Goal: Feedback & Contribution: Submit feedback/report problem

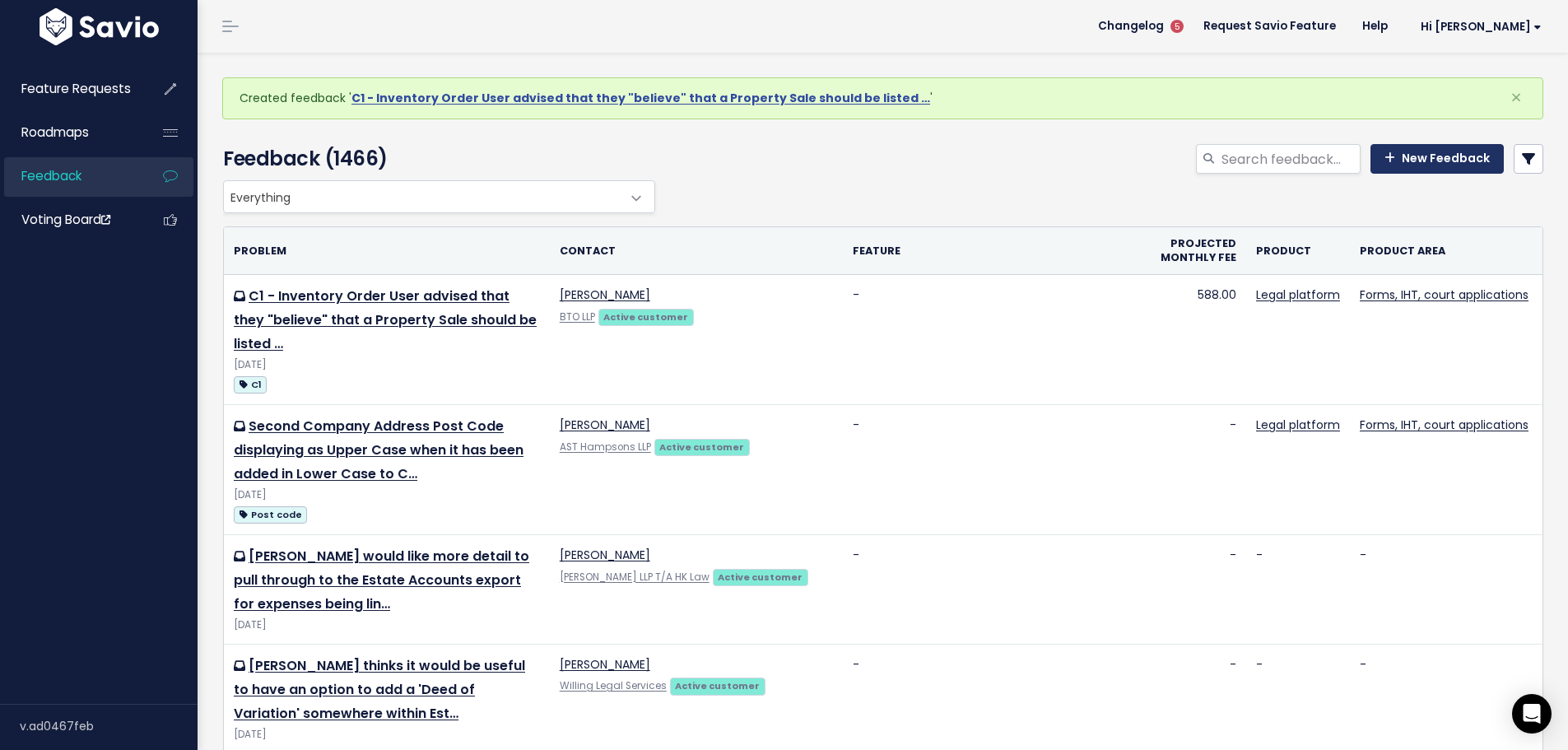
click at [1423, 154] on link "New Feedback" at bounding box center [1437, 159] width 133 height 30
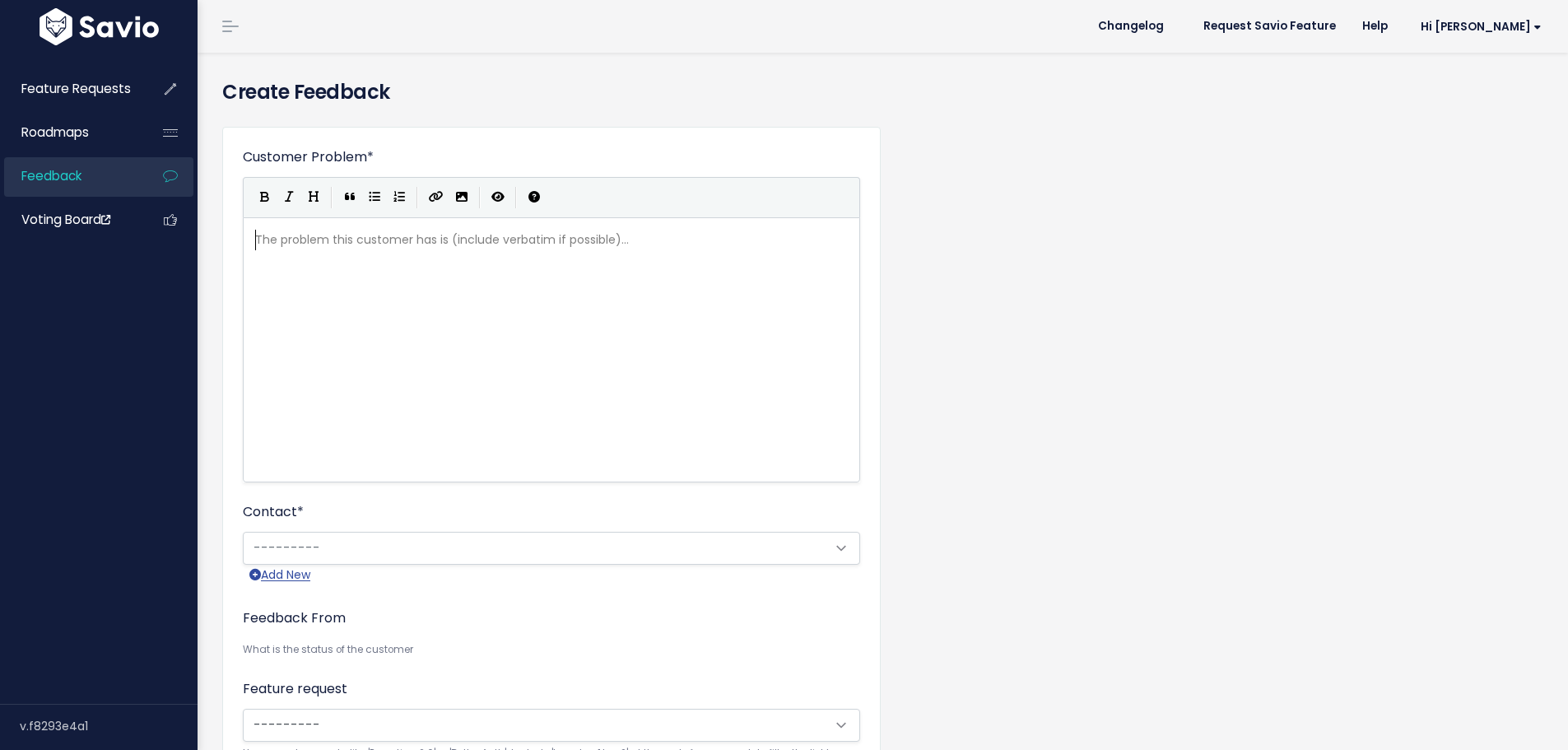
scroll to position [2, 0]
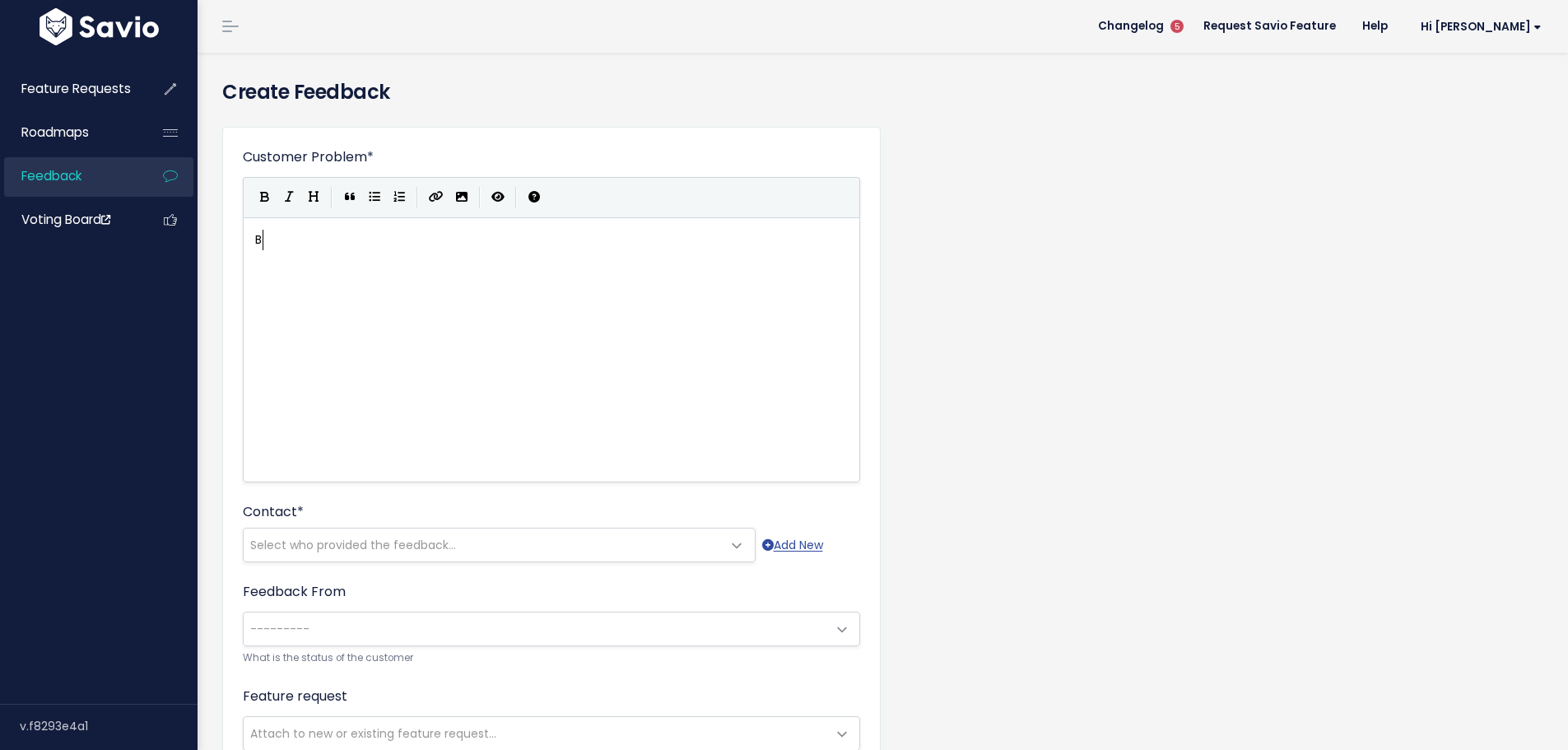
type textarea "Bx"
type textarea "UIH"
type textarea "IHT205 - Question 7 is"
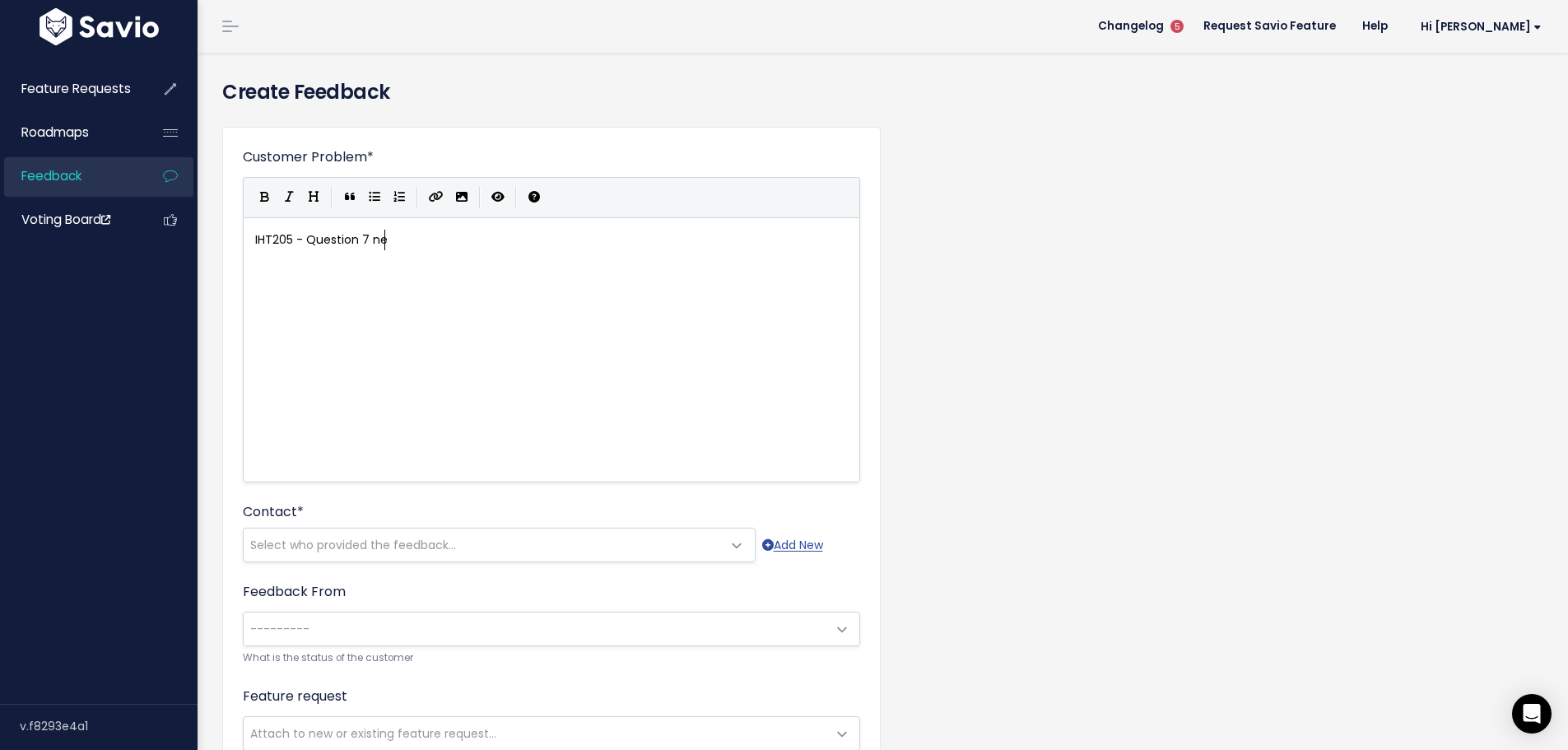
type textarea "nee"
type textarea "is dfa"
type textarea "efaulting to No but t"
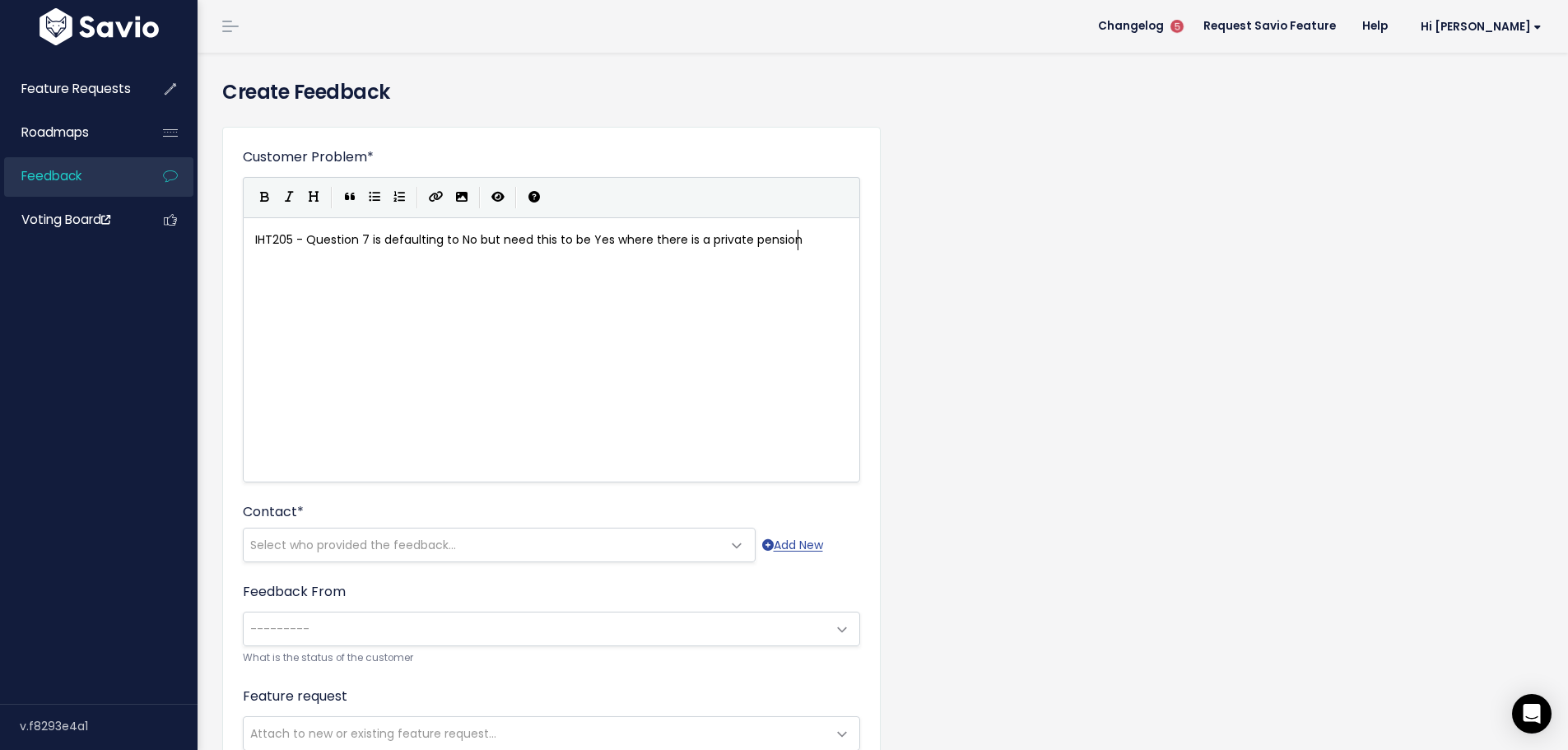
type textarea "need this to be Yes where there is a private pension"
type textarea "and monies are due to be repaid ow"
type textarea "due to overpayments"
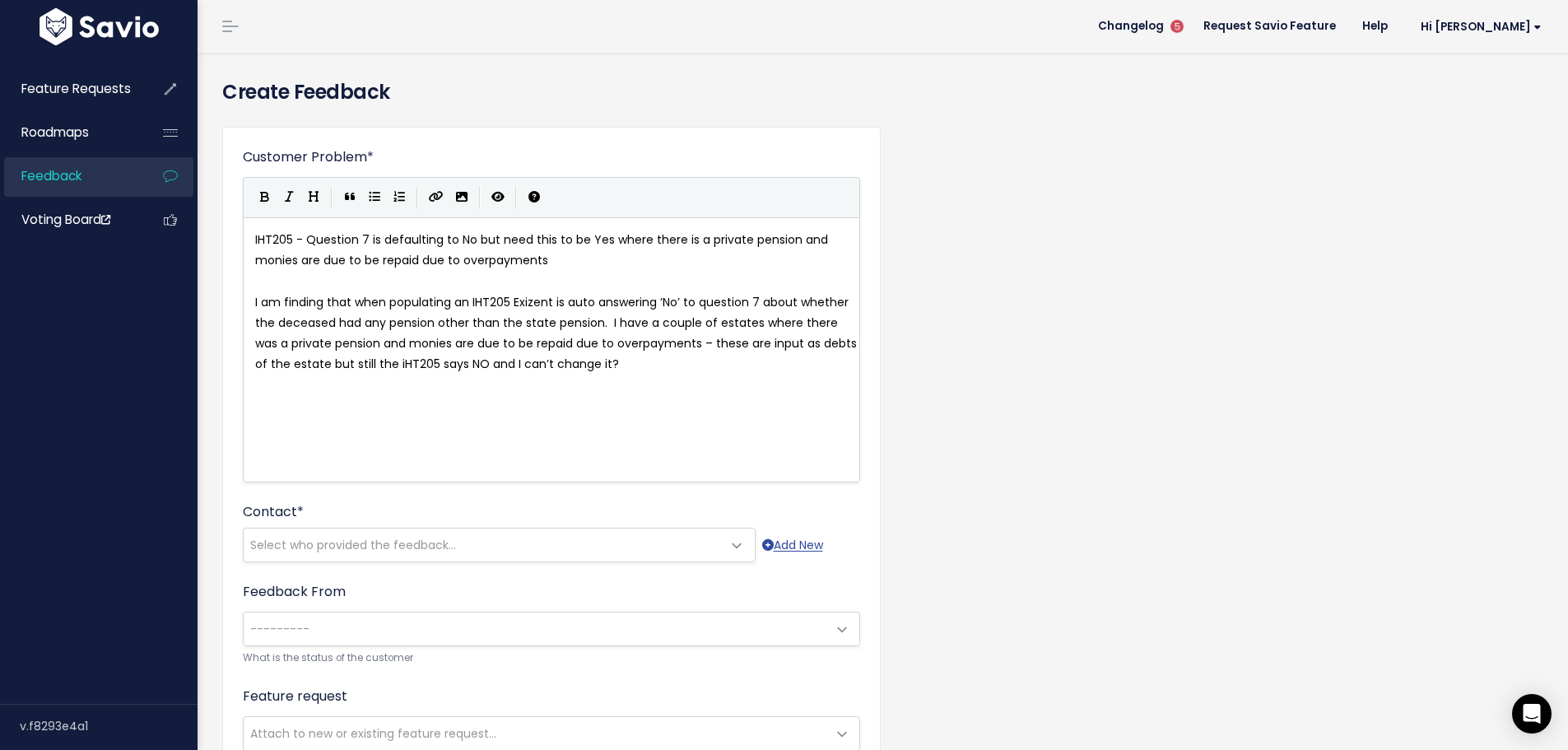
click at [251, 301] on div "xxxxxxxxxx IHT205 - Question 7 is defaulting to No but need this to be Yes wher…" at bounding box center [552, 350] width 618 height 265
click at [254, 303] on pre "I am finding that when populating an IHT205 Exizent is auto answering ‘No’ to q…" at bounding box center [557, 334] width 611 height 83
type textarea "User feedb ack"
type textarea "ack"
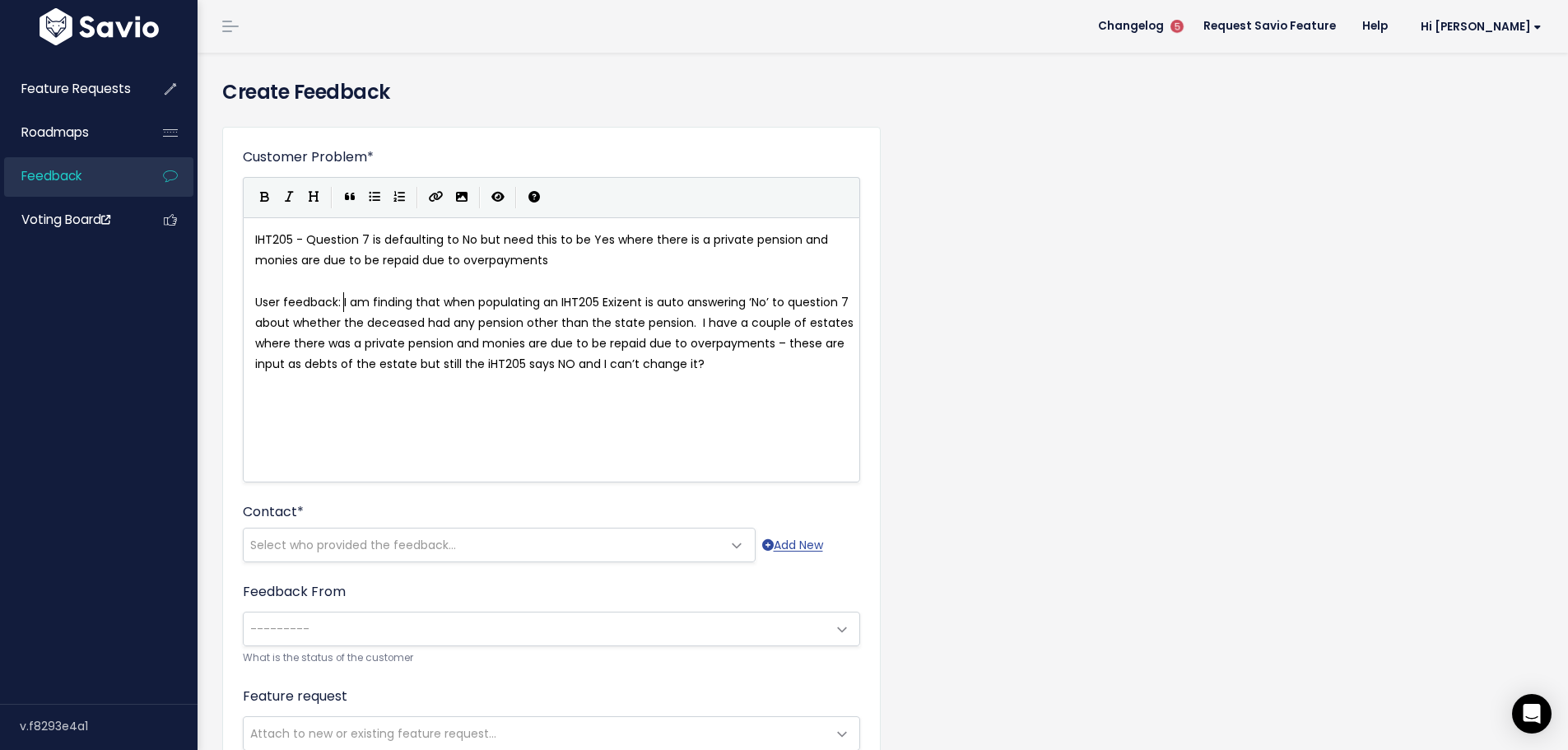
scroll to position [6, 5]
type textarea ": ""
click at [758, 363] on pre "User feedback: "I am finding that when populating an IHT205 Exizent is auto ans…" at bounding box center [557, 334] width 611 height 83
type textarea """
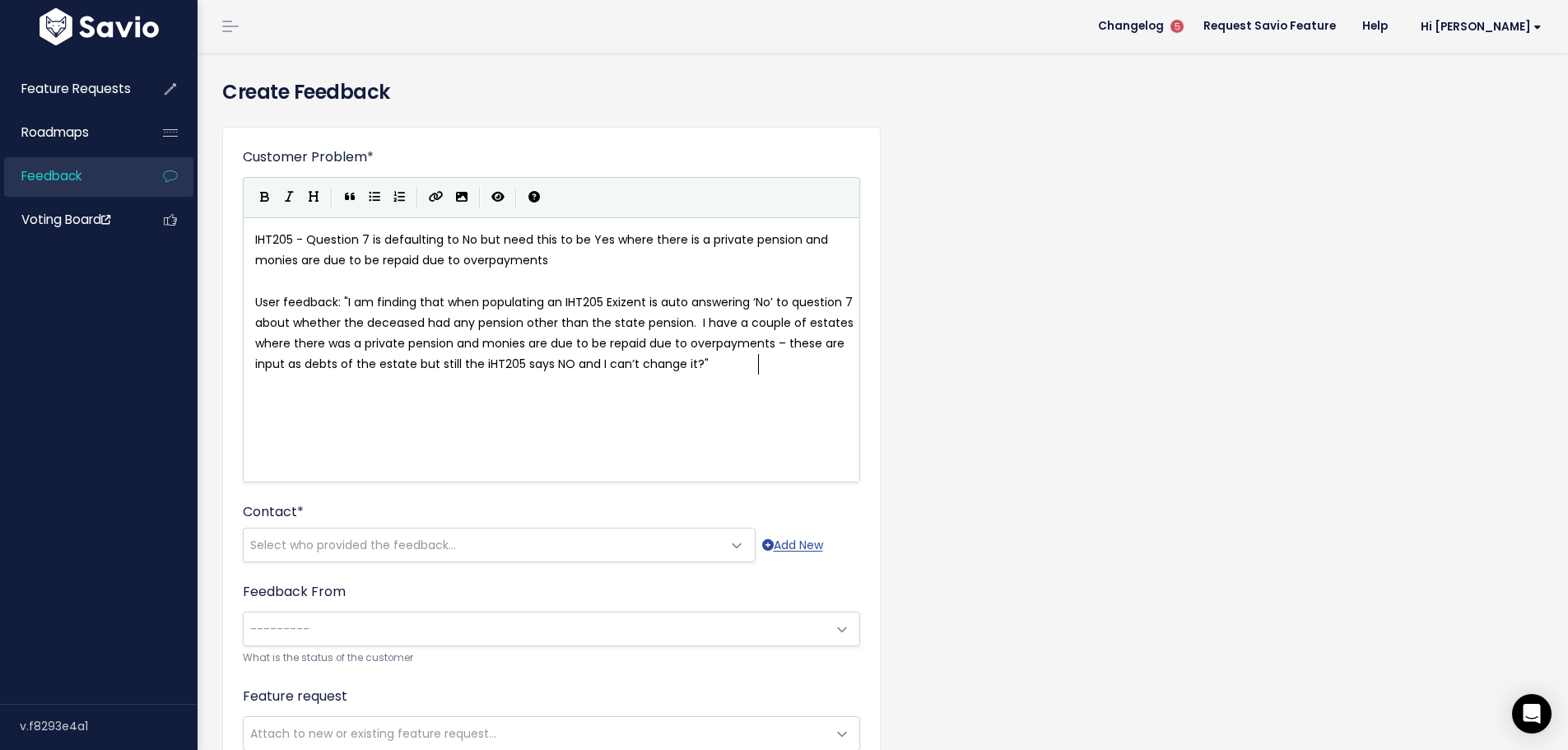
scroll to position [6, 4]
type textarea "IHT205 - Question 7 is defaulting to No but need this to be Yes where there is …"
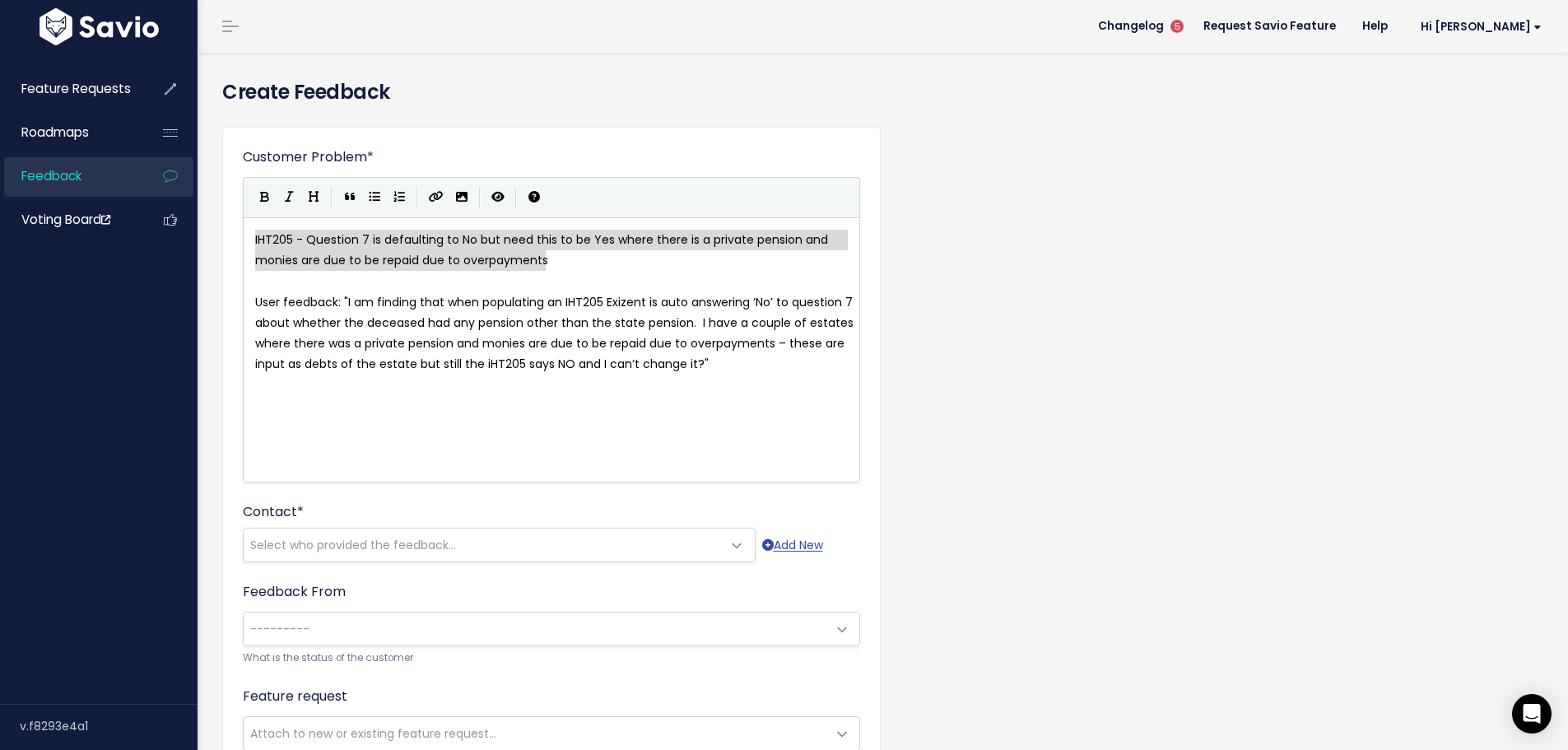
drag, startPoint x: 515, startPoint y: 258, endPoint x: 268, endPoint y: 223, distance: 249.5
click at [426, 314] on pre "User feedback: "I am finding that when populating an IHT205 Exizent is auto ans…" at bounding box center [557, 334] width 611 height 83
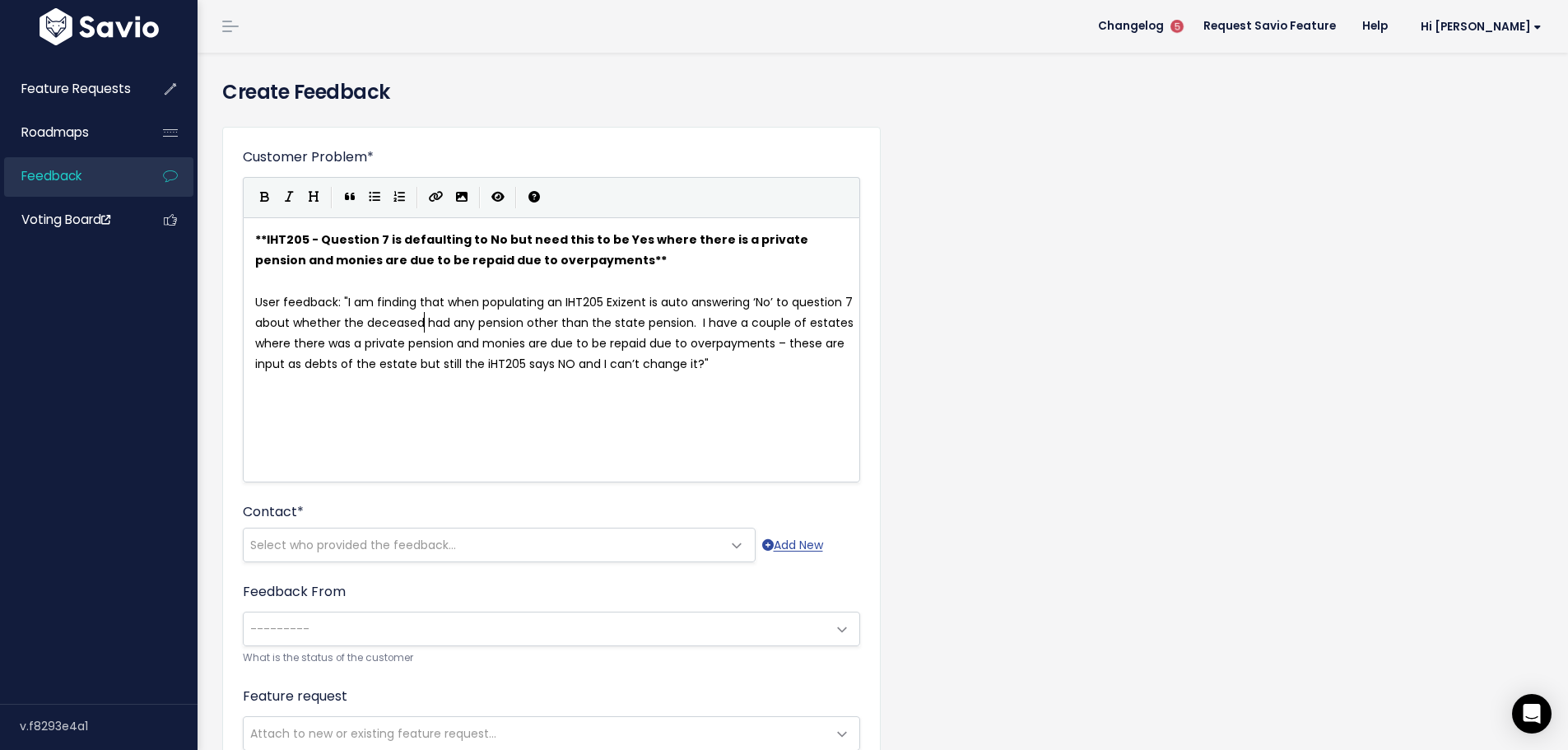
click at [335, 303] on span "User feedback: "I am finding that when populating an IHT205 Exizent is auto ans…" at bounding box center [556, 333] width 602 height 79
type textarea "/scdenar"
type textarea "enario"
click at [312, 375] on pre "User feedback/scenario: "I am finding that when populating an IHT205 Exizent is…" at bounding box center [557, 334] width 611 height 83
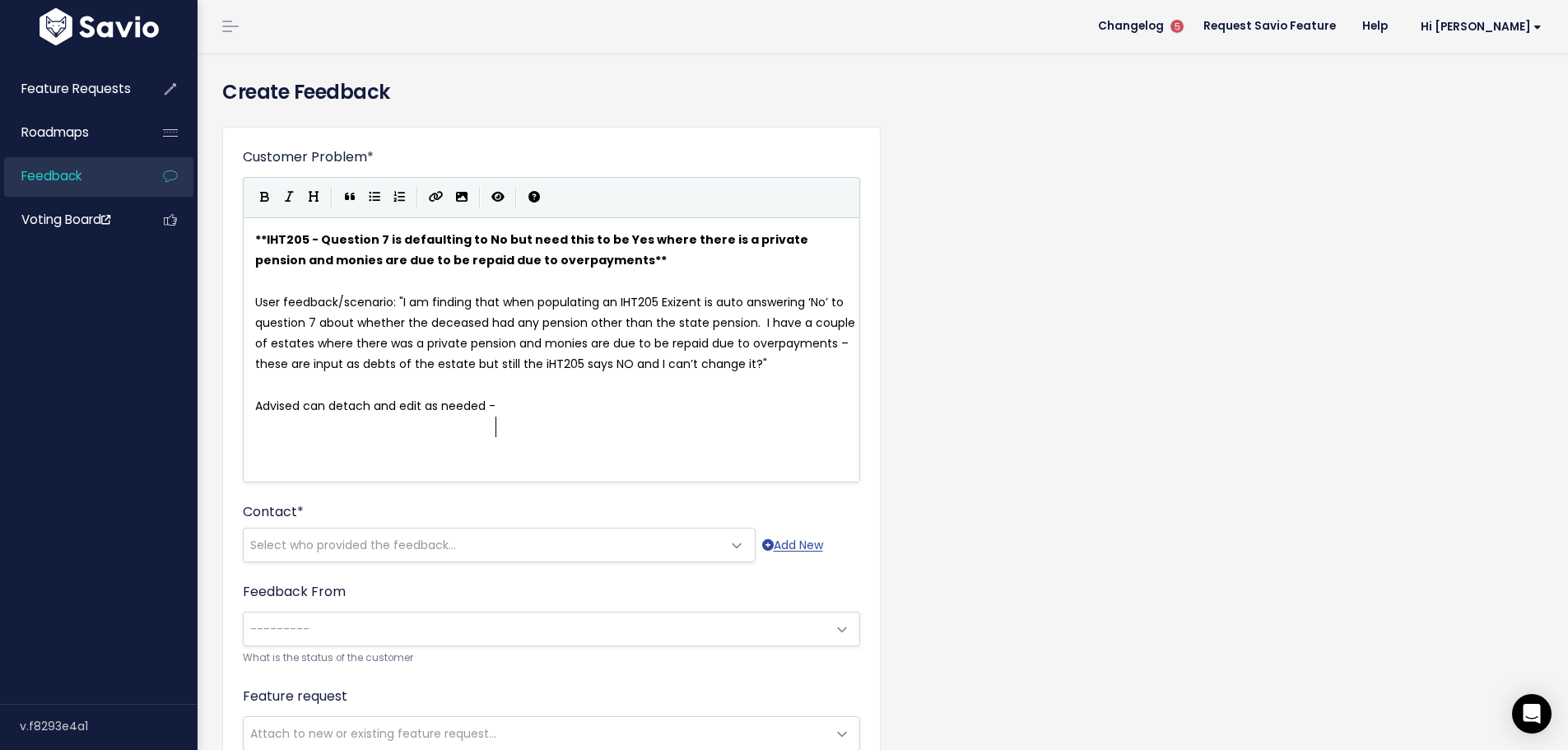
type textarea "Advised can detach and edit as needed -"
type textarea "but would be good"
type textarea "- would be best to make Box 7 editable and not detau"
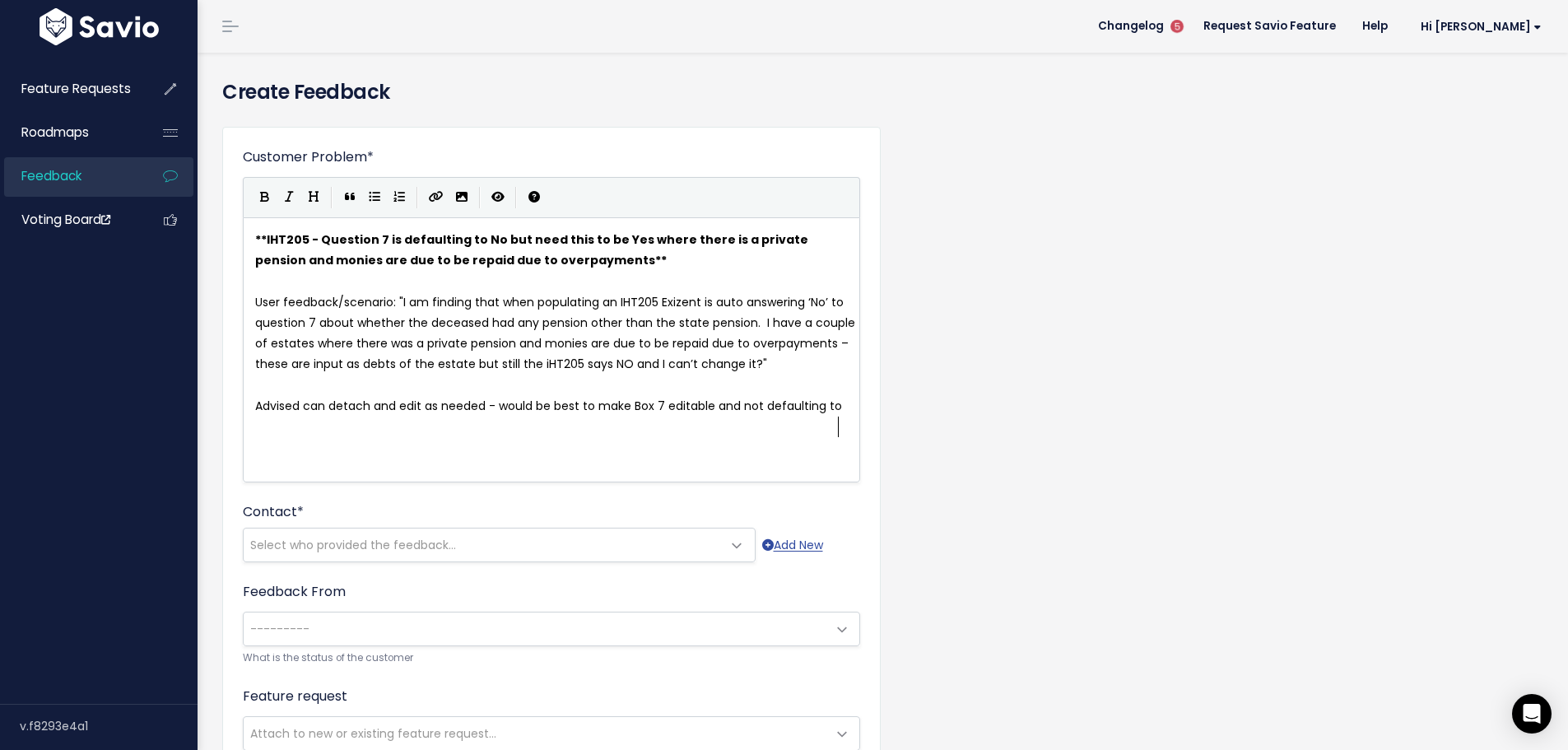
scroll to position [6, 61]
type textarea "faulting to No when no pension ois"
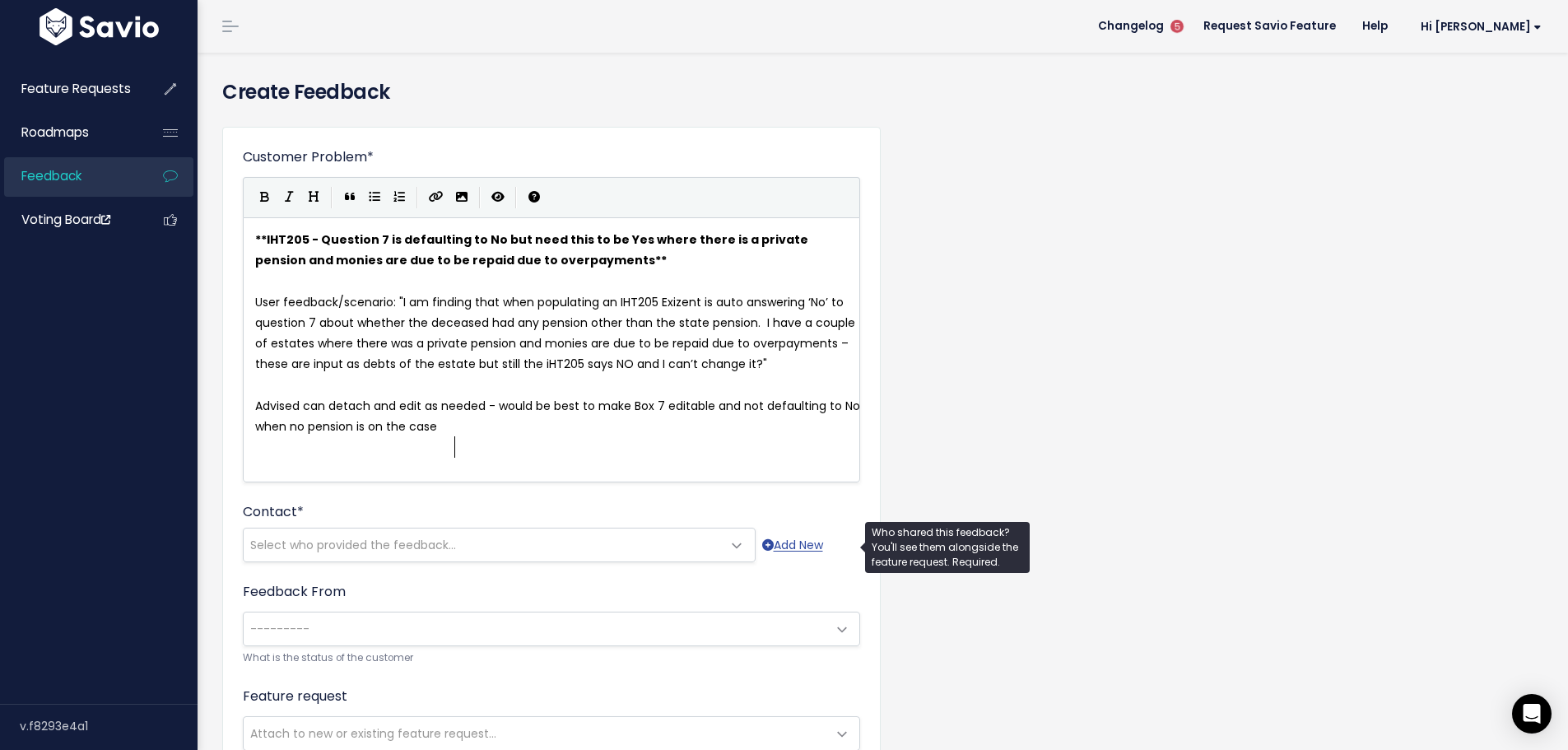
type textarea "is on the case"
click at [443, 545] on span "Select who provided the feedback..." at bounding box center [353, 545] width 206 height 17
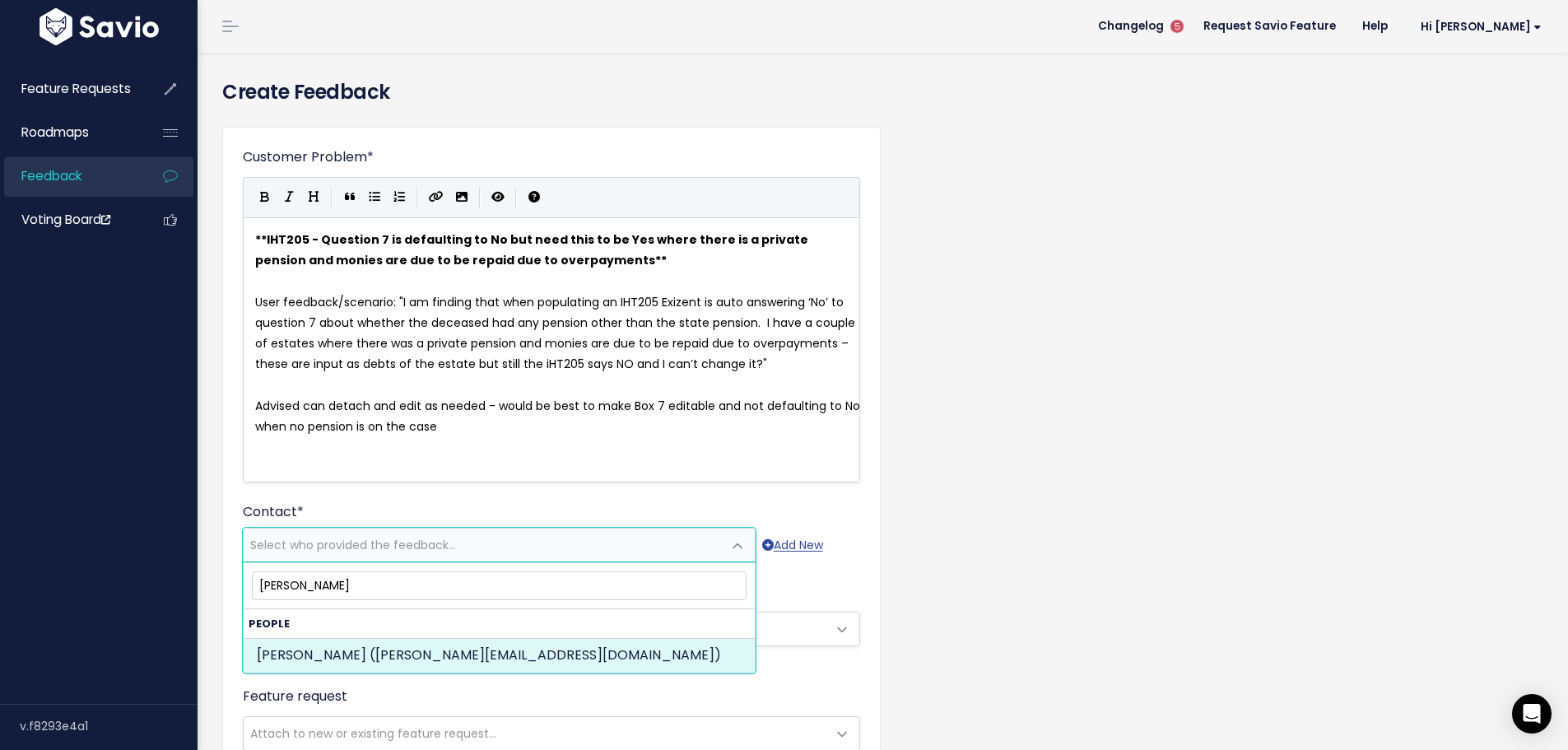
type input "rachel broughton"
select select "ACTIVE"
select select "89388490"
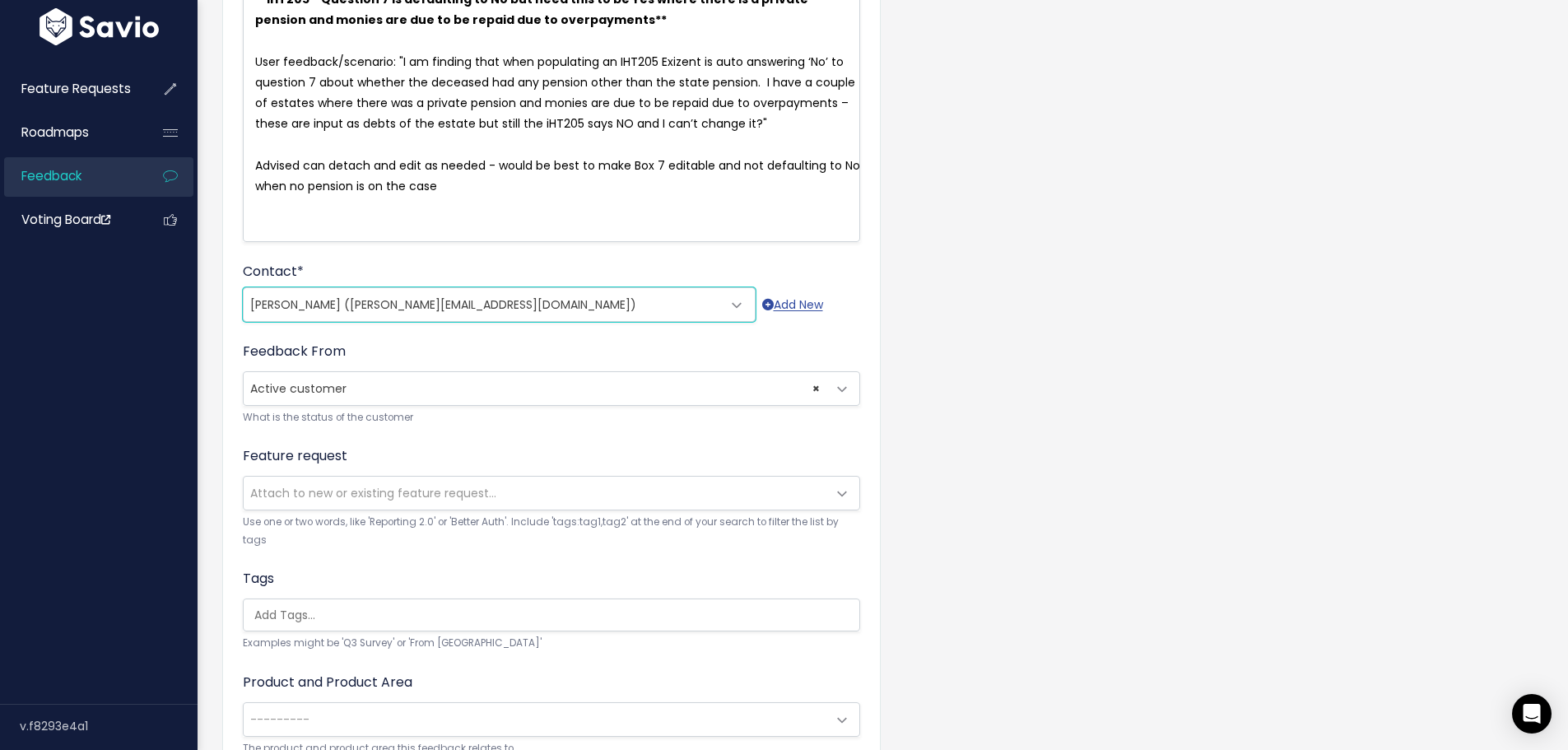
scroll to position [247, 0]
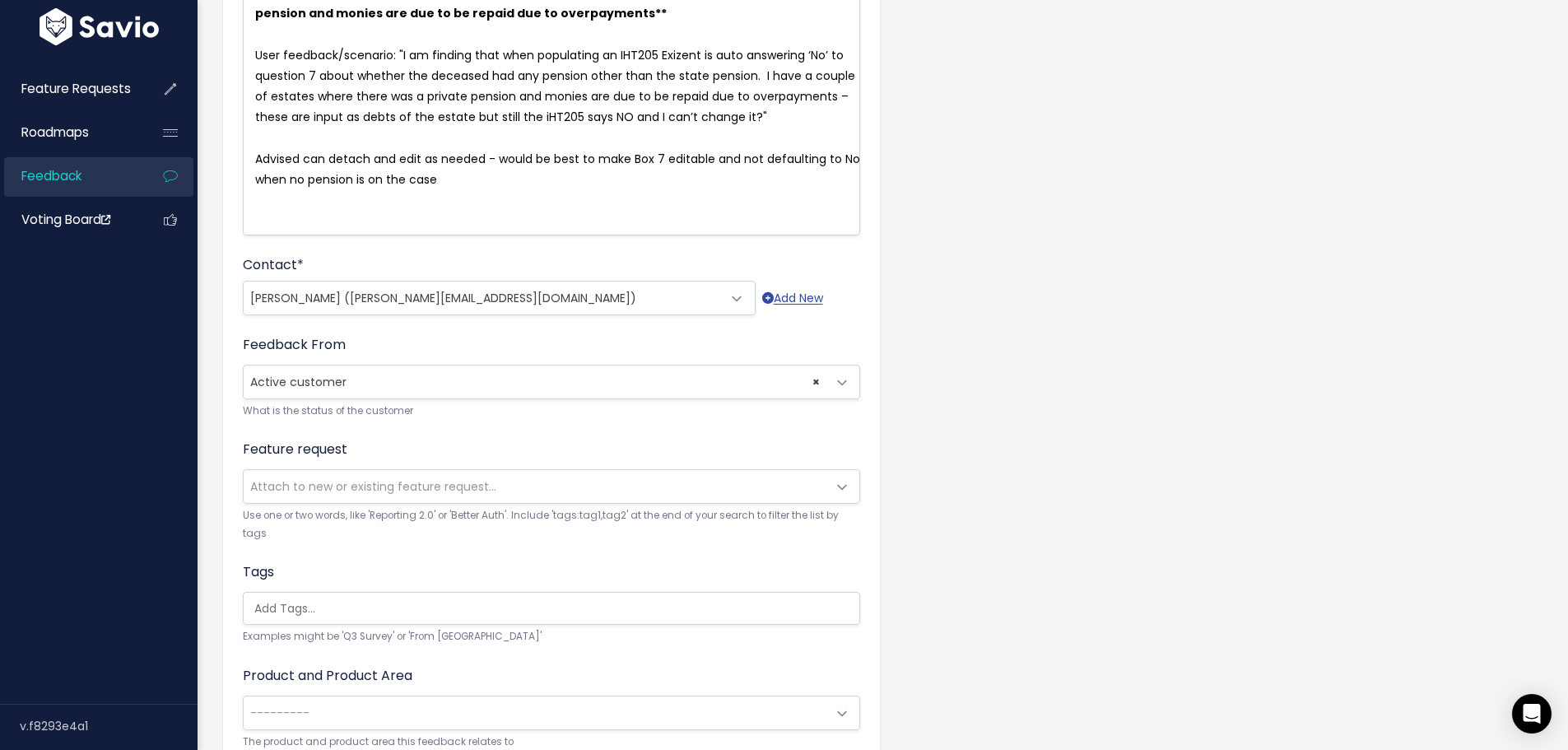
click at [473, 491] on span "Attach to new or existing feature request..." at bounding box center [374, 486] width 246 height 17
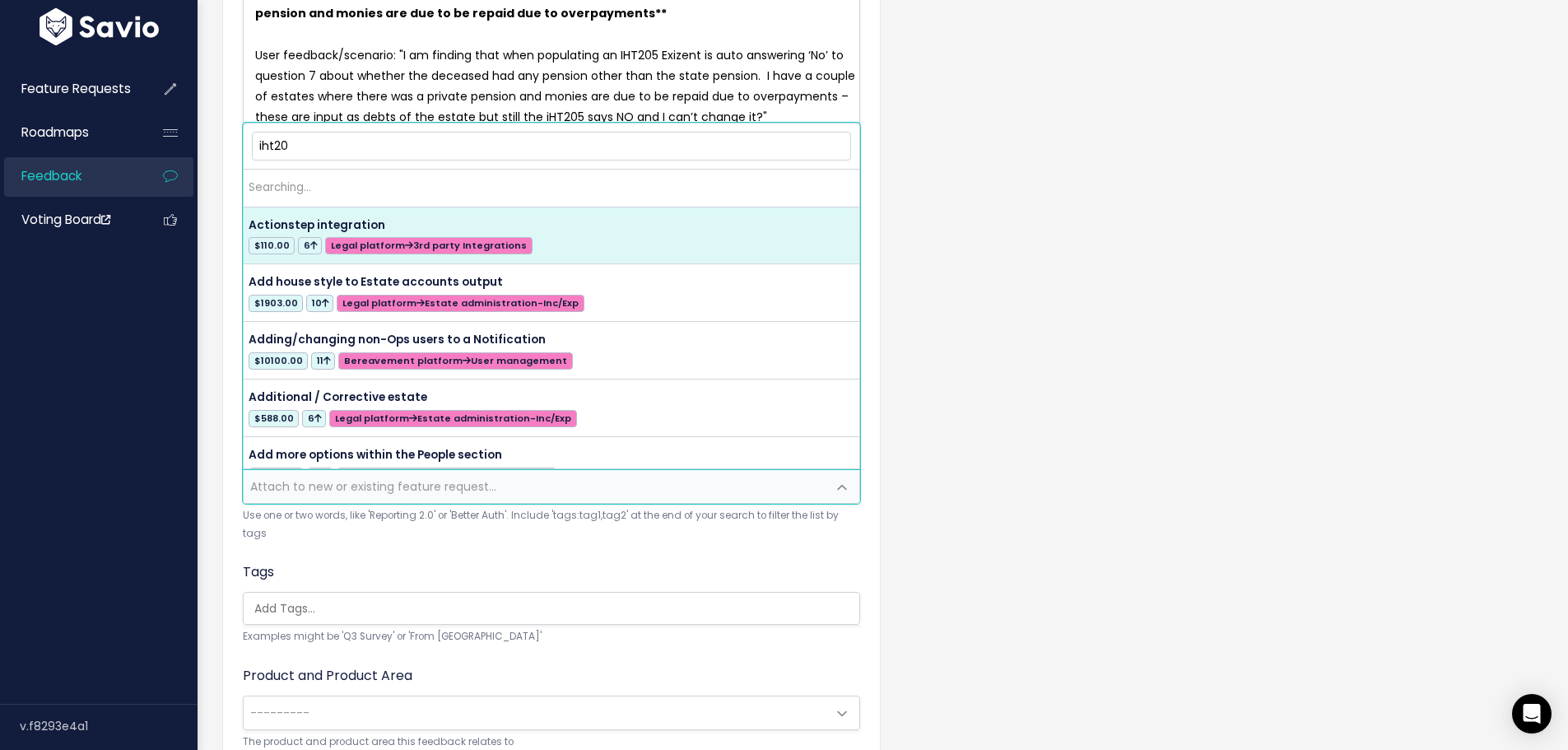
type input "iht205"
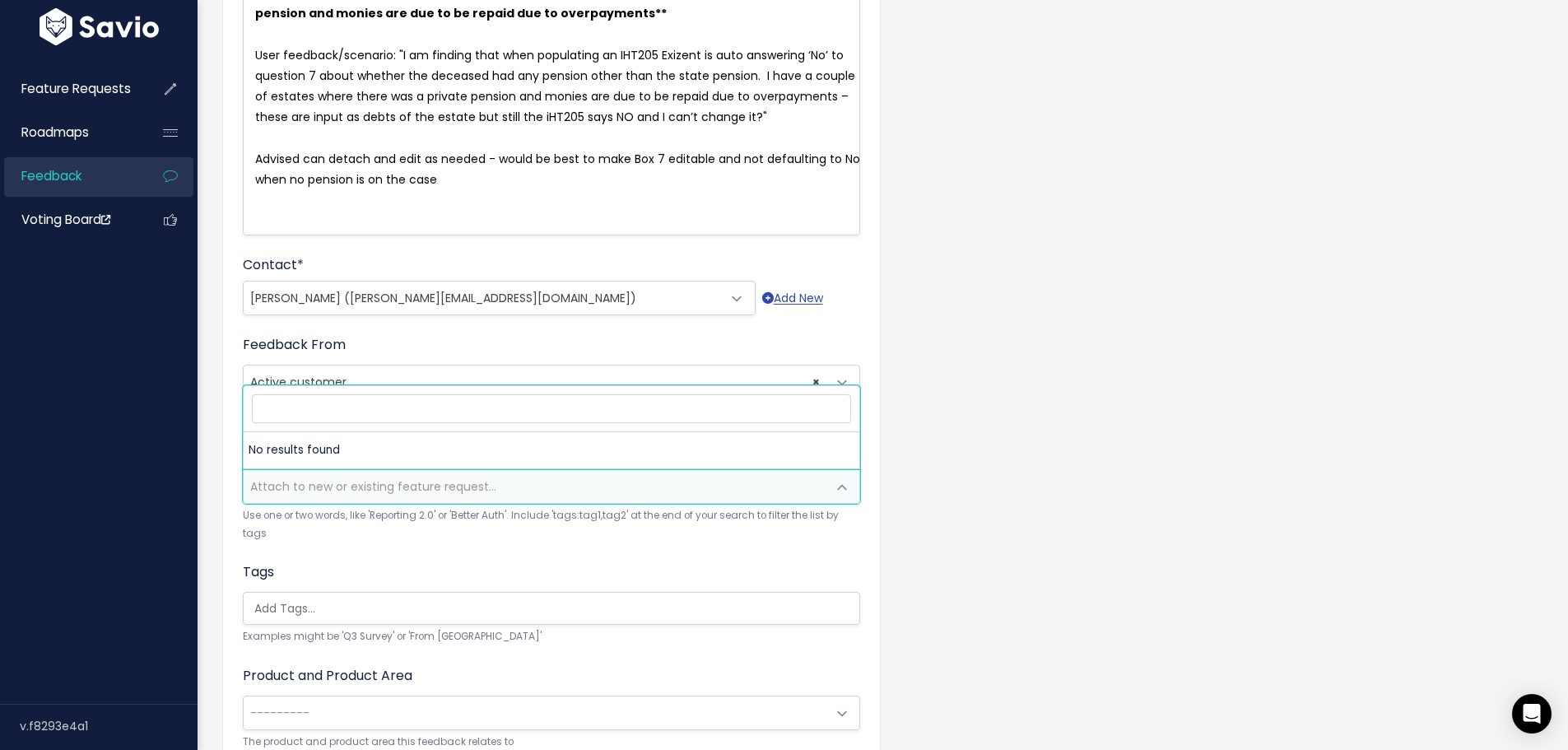
click at [873, 504] on div "Customer Problem * **IHT205 - Question 7 is defaulting to No but need this to b…" at bounding box center [551, 350] width 658 height 941
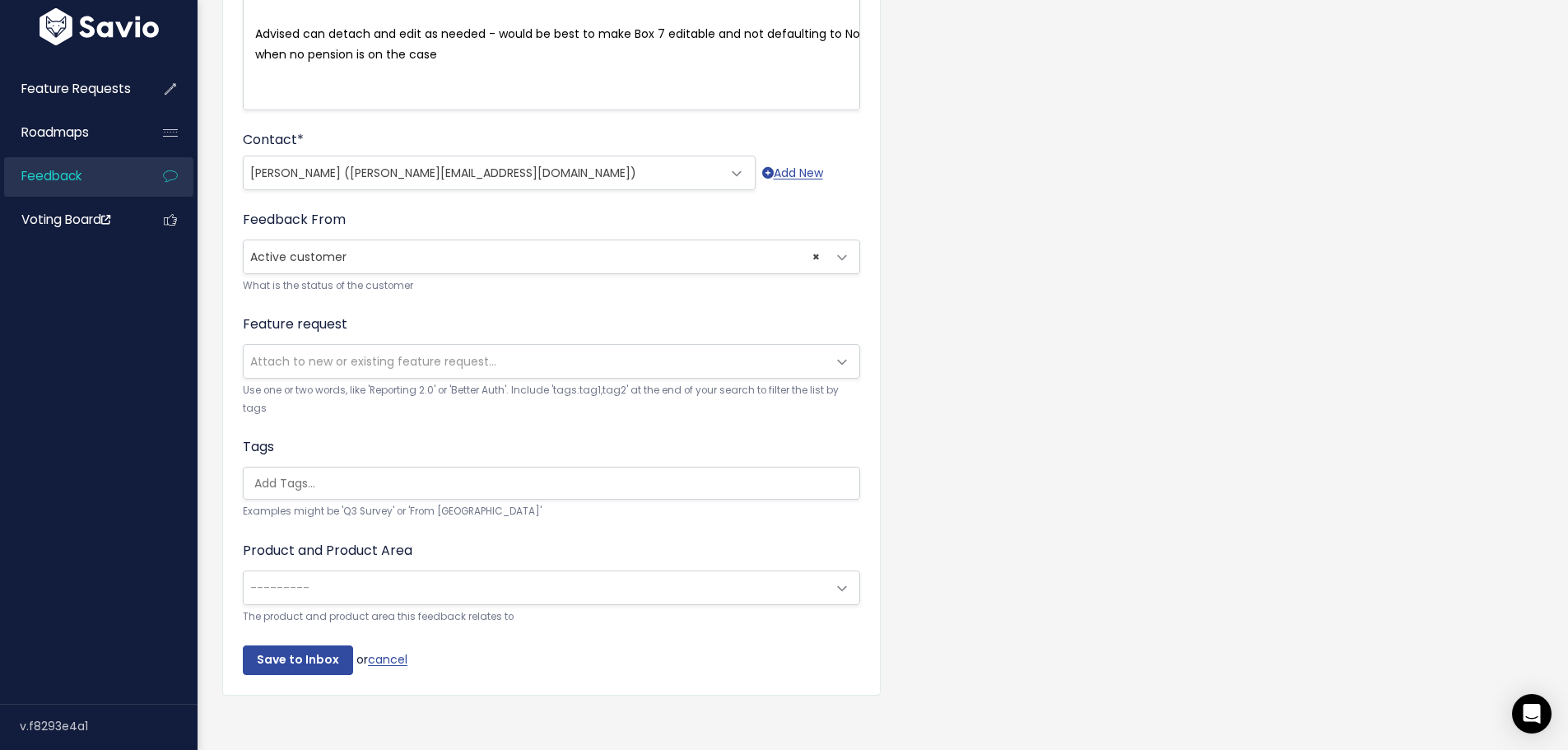
scroll to position [394, 0]
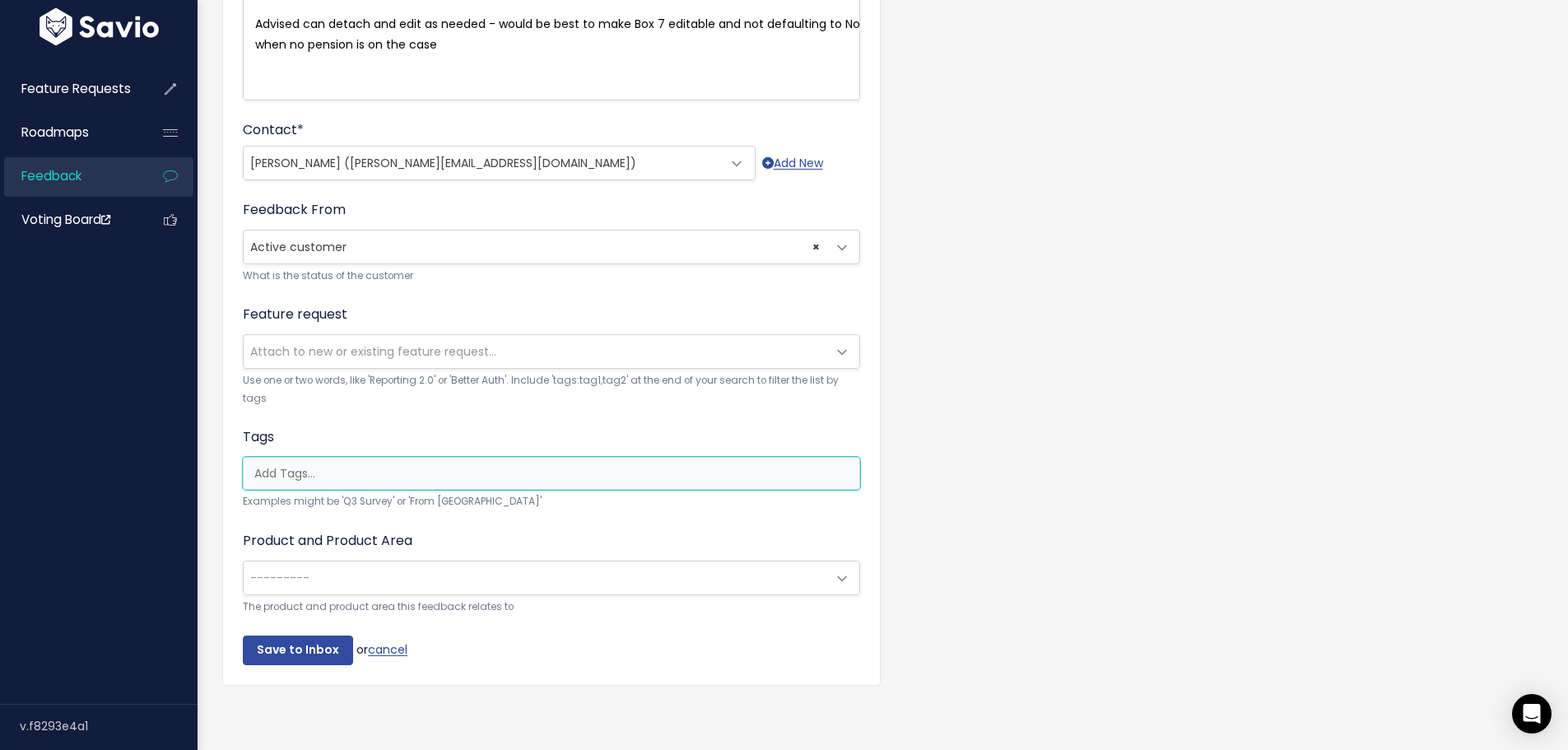
click at [431, 465] on input "search" at bounding box center [556, 473] width 616 height 18
drag, startPoint x: 297, startPoint y: 465, endPoint x: 228, endPoint y: 466, distance: 69.0
click at [228, 466] on div "Customer Problem * **IHT205 - Question 7 is defaulting to No but need this to b…" at bounding box center [551, 215] width 658 height 941
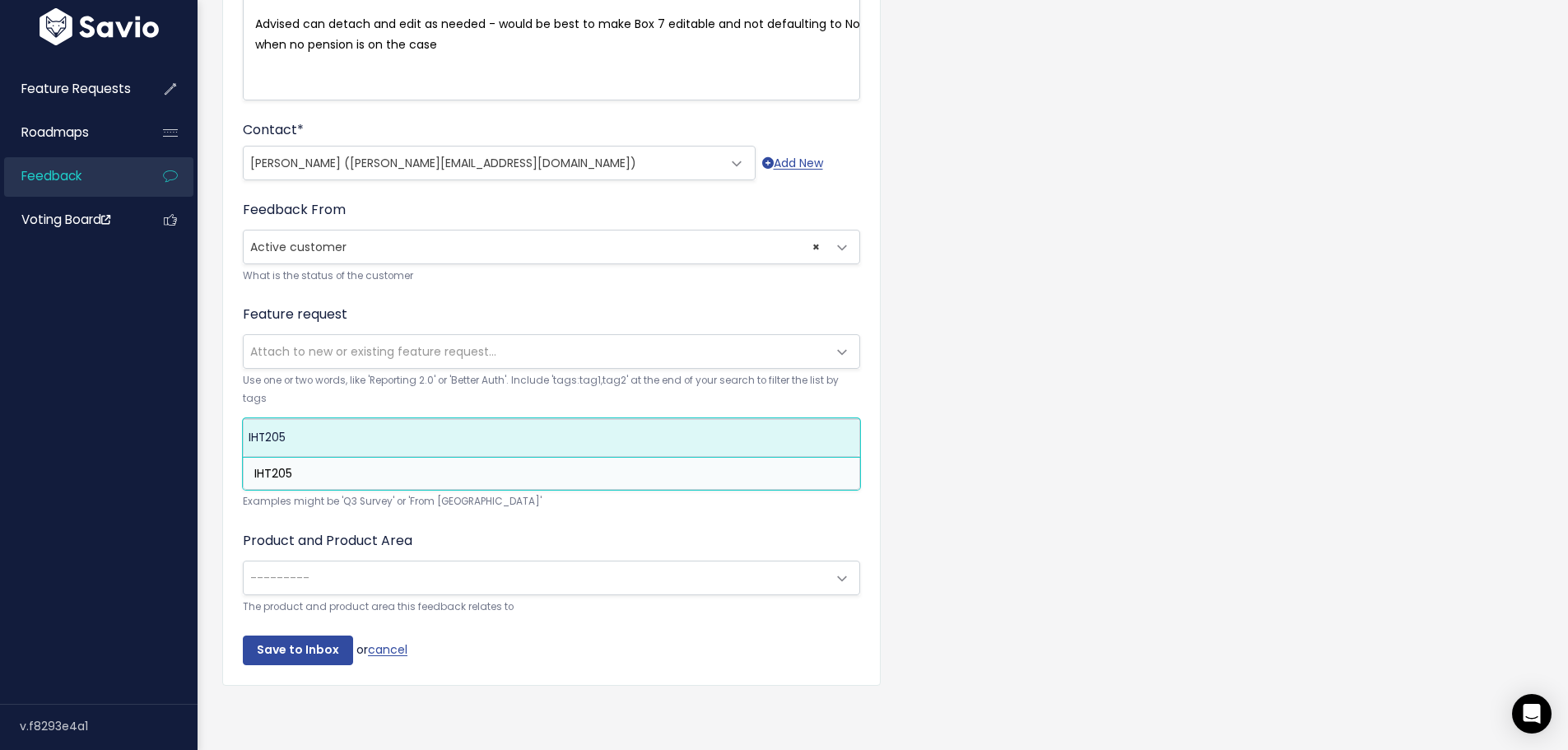
type input "IHT205"
select select "6210"
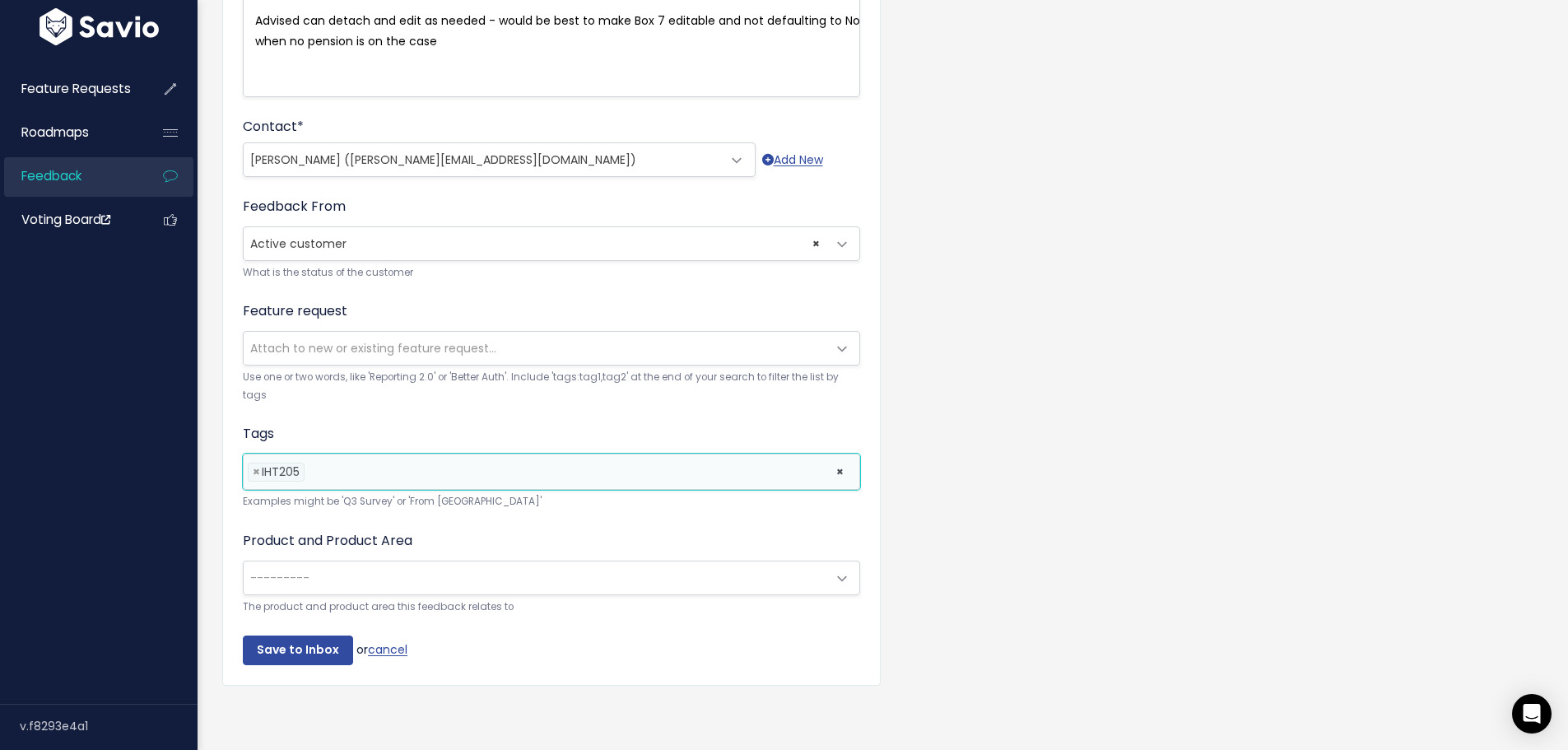
click at [412, 567] on span "---------" at bounding box center [534, 578] width 582 height 33
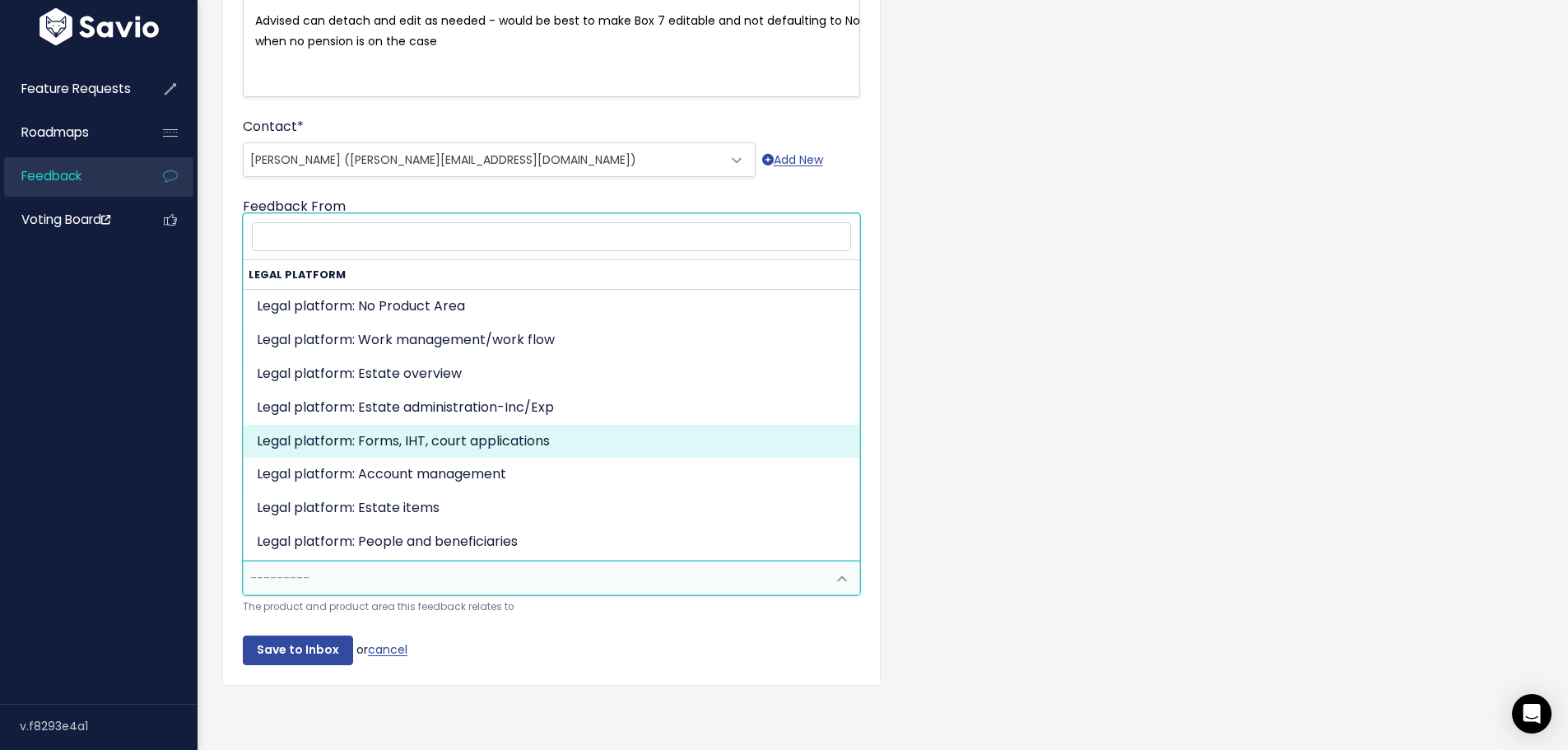
select select "MAIN:ONBOARDING"
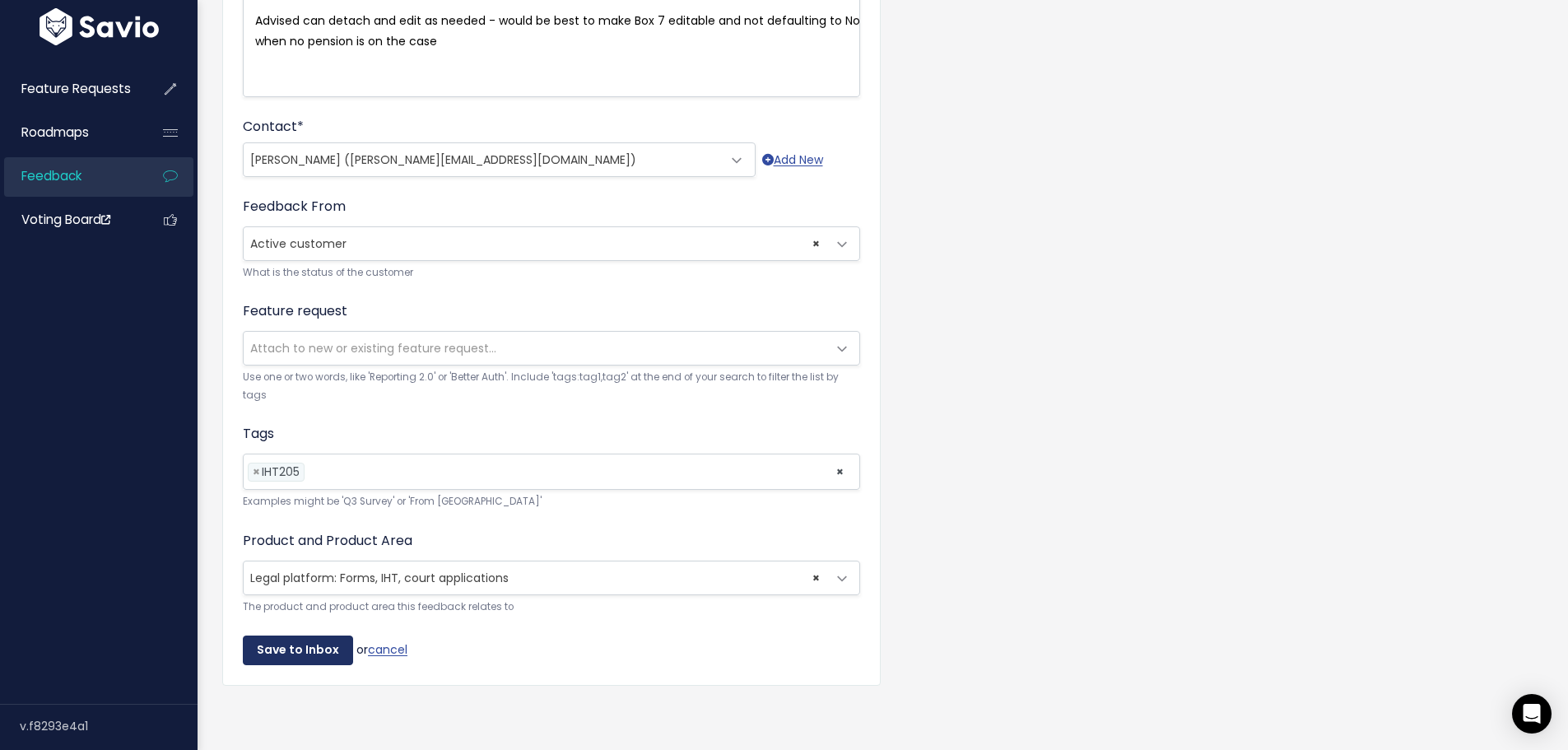
click at [313, 635] on input "Save to Inbox" at bounding box center [298, 650] width 110 height 30
